Goal: Task Accomplishment & Management: Use online tool/utility

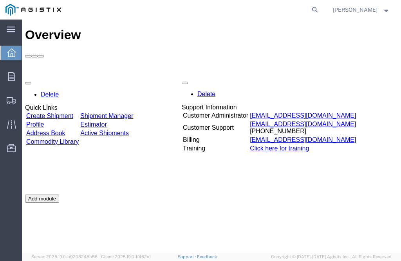
click at [80, 77] on div "Delete Quick Links Create Shipment Shipment Manager Profile Estimator Address B…" at bounding box center [211, 194] width 373 height 235
click at [73, 112] on link "Create Shipment" at bounding box center [49, 115] width 47 height 7
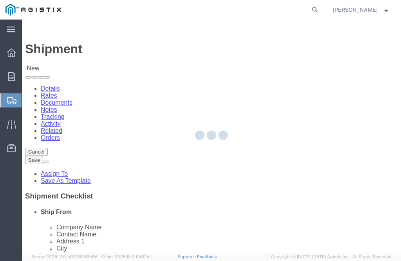
select select
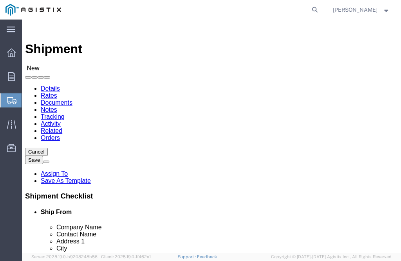
click select "Select PG&E Technical Fabrication"
select select "9596"
click select "Select PG&E Technical Fabrication"
select select "PURCHORD"
select select
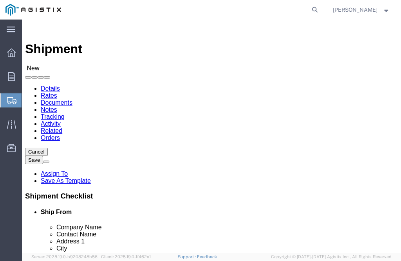
select select
click div "Location Select All Others [GEOGRAPHIC_DATA] [GEOGRAPHIC_DATA] [GEOGRAPHIC_DATA…"
click select "Select All Others [GEOGRAPHIC_DATA] [GEOGRAPHIC_DATA] [GEOGRAPHIC_DATA] [GEOGRA…"
select select "19740"
click select "Select All Others [GEOGRAPHIC_DATA] [GEOGRAPHIC_DATA] [GEOGRAPHIC_DATA] [GEOGRA…"
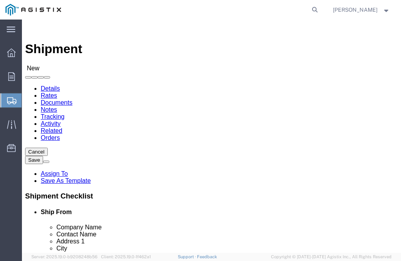
select select "MYPROFILE"
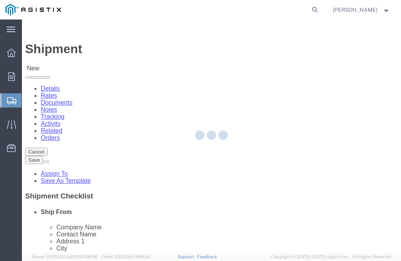
type input "Technical Fabrication"
type input "[PERSON_NAME]"
type input "[STREET_ADDRESS]"
type input "GUSTINE"
type input "95322"
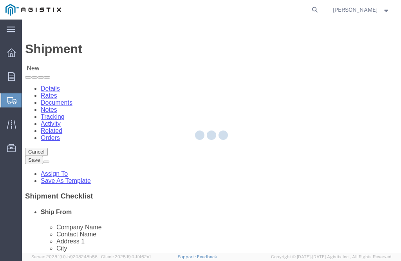
type input "[PHONE_NUMBER]"
type input "[EMAIL_ADDRESS][DOMAIN_NAME]"
checkbox input "true"
select select "CA"
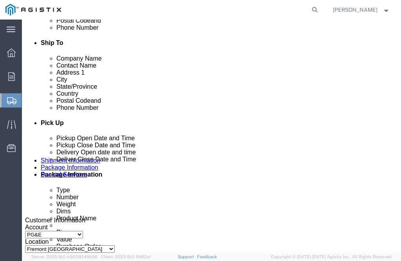
scroll to position [352, 0]
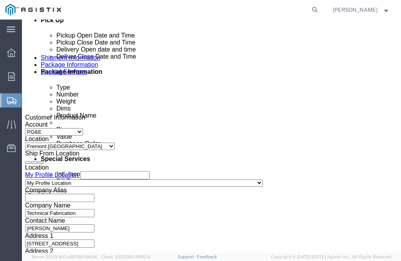
click input "text"
click span
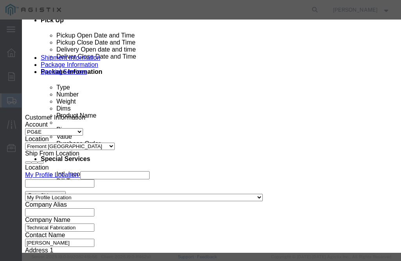
scroll to position [587, 0]
click button "Select"
select select
type input "PG&E"
type input "RECEIVING DEPT"
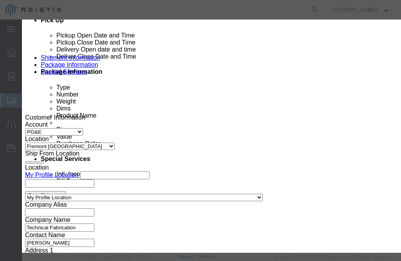
type input "[STREET_ADDRESS][PERSON_NAME]"
type input "FREMONT"
type input "94538"
type input "[PHONE_NUMBER]"
select select "CA"
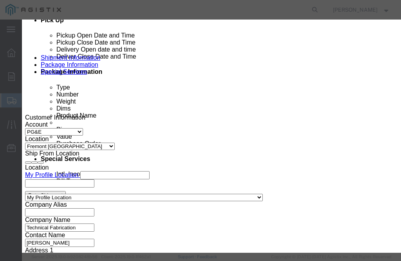
click button "Close"
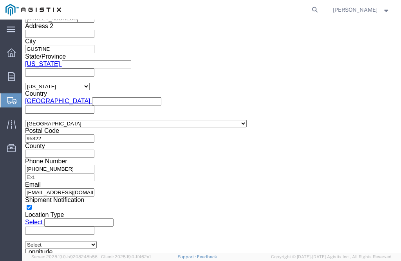
scroll to position [626, 0]
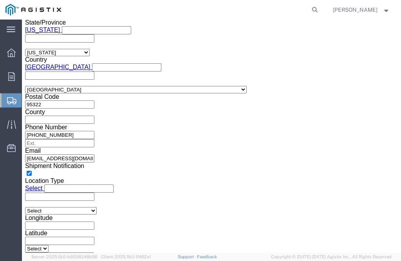
click div
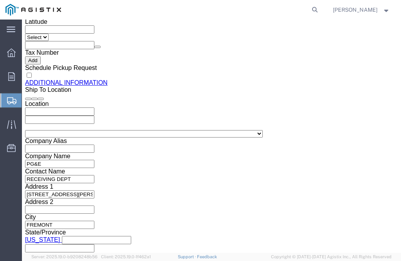
click input "1:00 PM"
type input "7:00 AM"
click button "Apply"
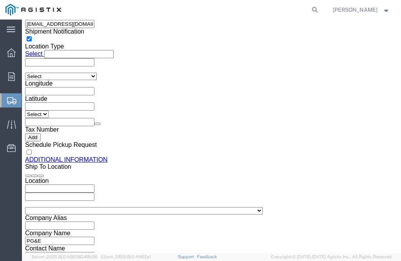
scroll to position [760, 0]
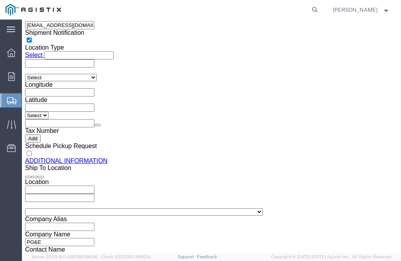
click div
type input "3:00 PM"
click button "Apply"
click input "text"
type input "3501415844"
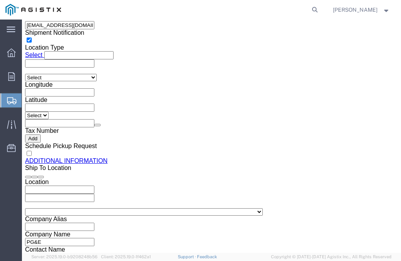
click div "Please fix the following errors Customer Information Account Select PG&E Techni…"
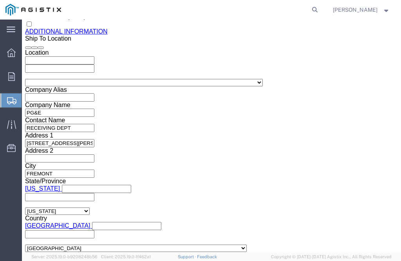
scroll to position [896, 0]
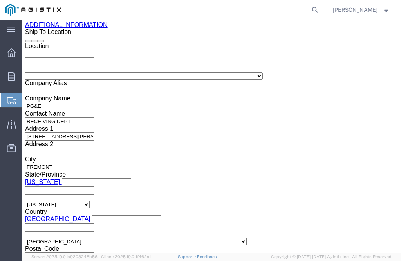
click button "Continue"
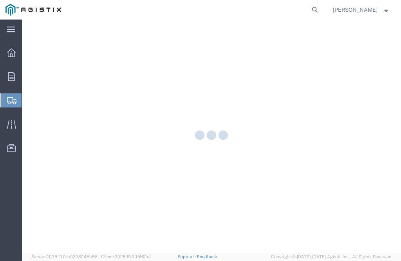
select select "CBOX"
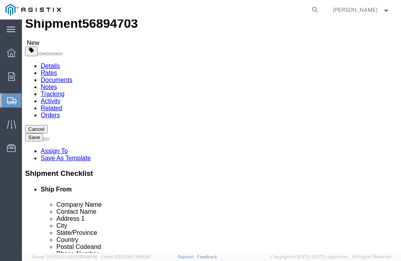
scroll to position [39, 0]
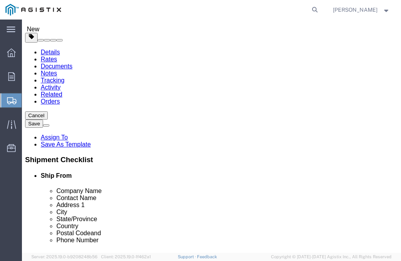
click input "text"
type input "10"
click input "text"
type input "8"
click input "text"
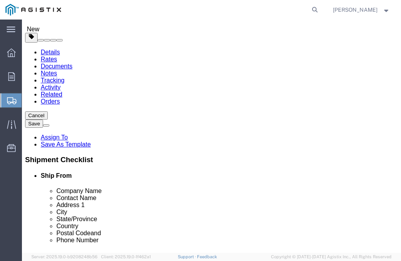
type input "5"
click input "0.00"
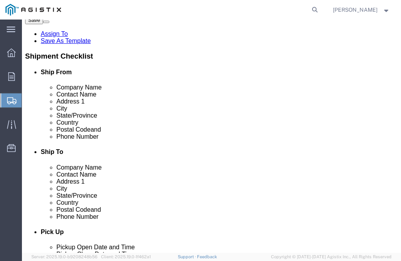
scroll to position [157, 0]
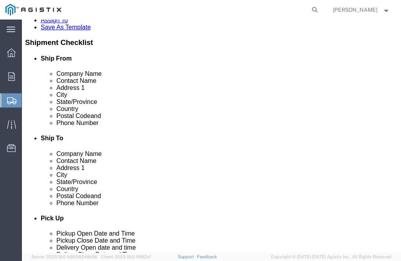
type input "16.00"
click link "Add Content"
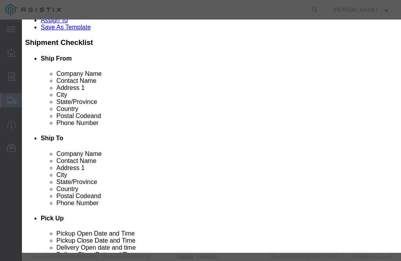
click input "text"
type input "b"
type input "BRACKET M040380"
click div "Product Name BRACKET M040380 Pieces 0 Select Bag Barrels 100Board Feet Bottle B…"
click input "0"
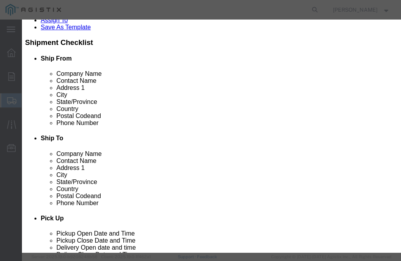
type input "26"
click input "text"
type input "292.00"
click button "Save & Close"
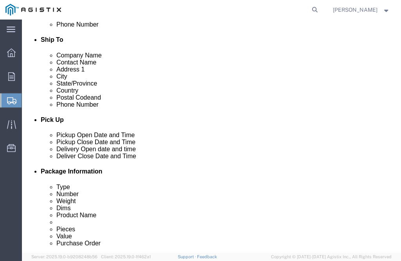
scroll to position [274, 0]
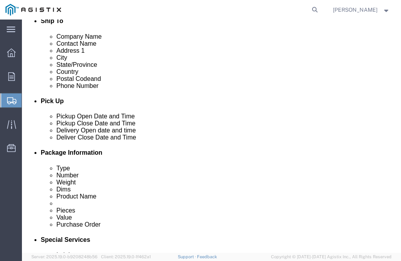
click button "Continue"
click button "Rate Shipment"
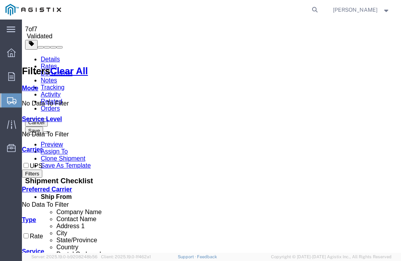
scroll to position [39, 0]
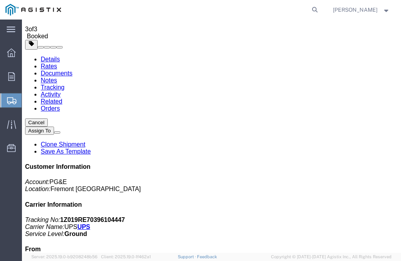
drag, startPoint x: 55, startPoint y: 128, endPoint x: 41, endPoint y: 120, distance: 15.9
